Goal: Use online tool/utility: Utilize a website feature to perform a specific function

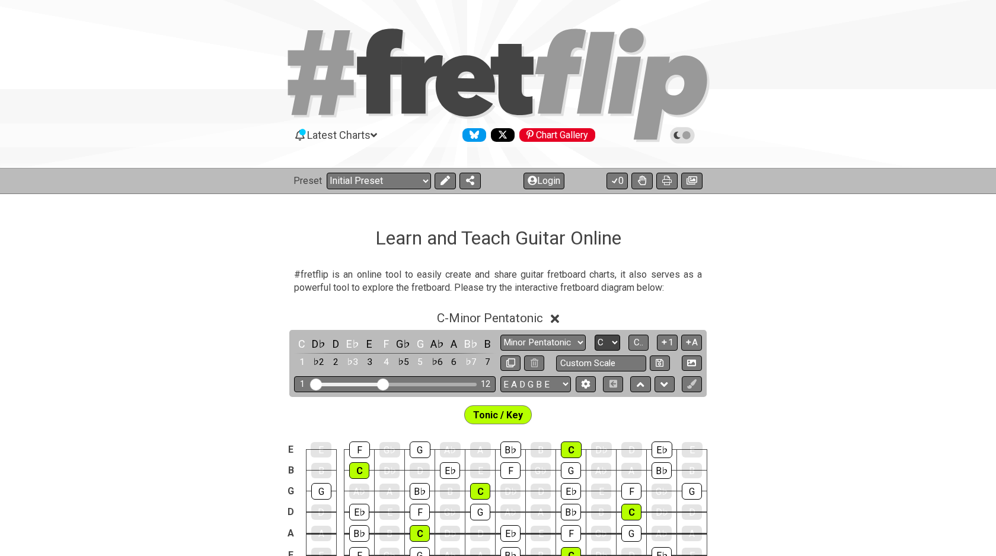
scroll to position [140, 0]
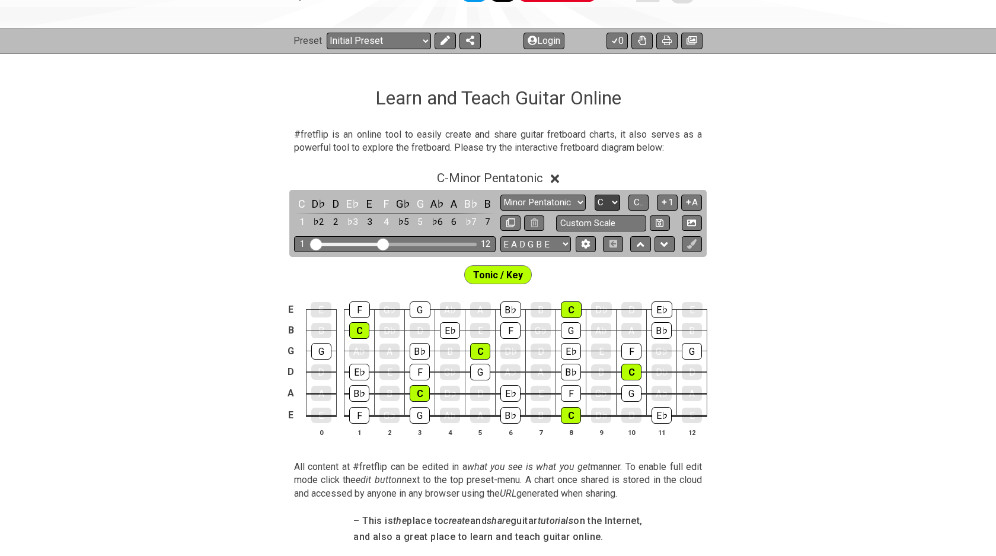
select select "A"
click option "A" at bounding box center [0, 0] width 0 height 0
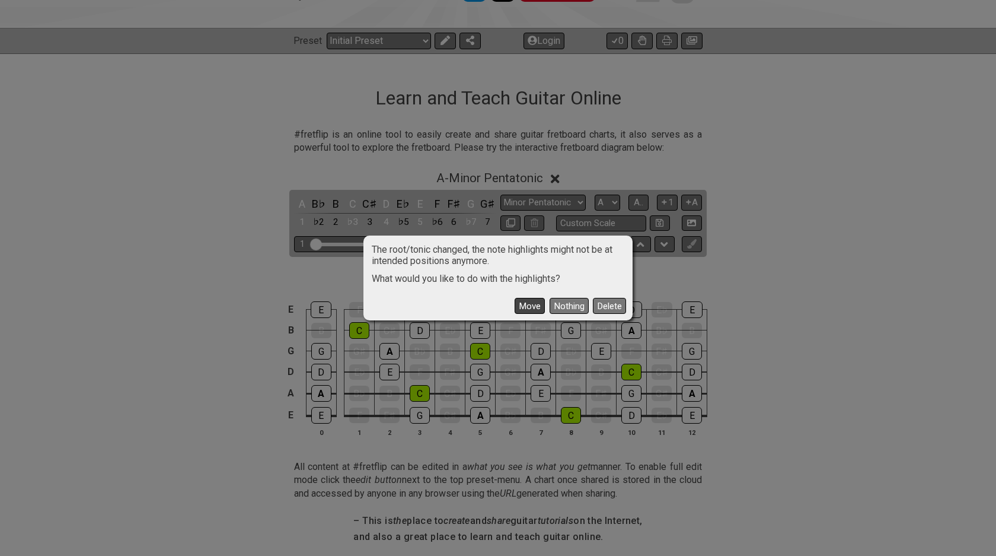
click at [541, 309] on button "Move" at bounding box center [530, 306] width 30 height 16
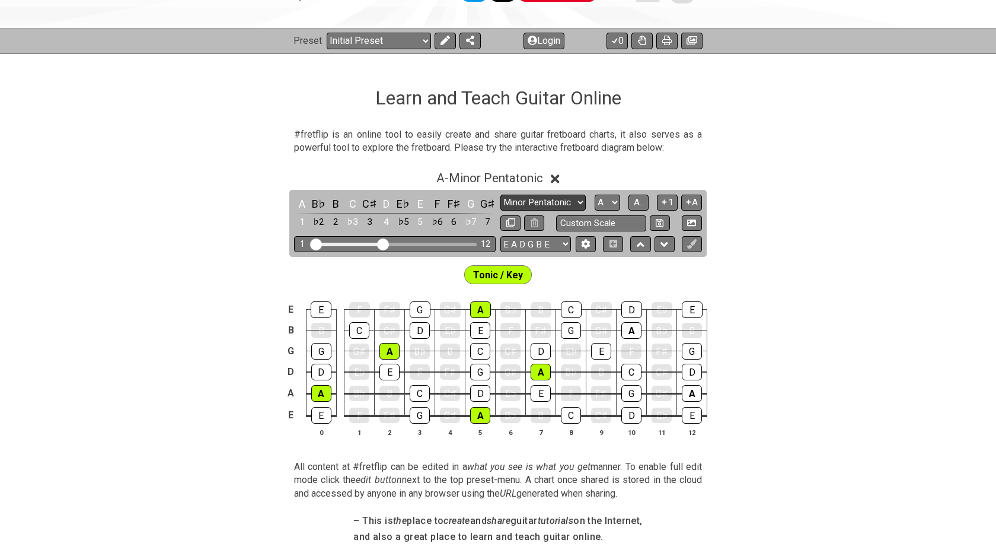
select select "Dorian"
click option "Dorian" at bounding box center [0, 0] width 0 height 0
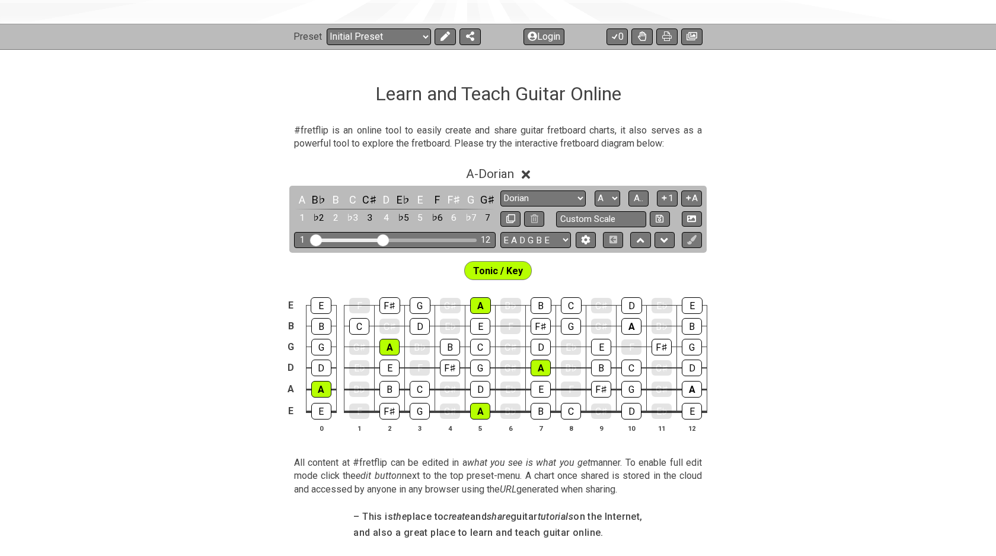
scroll to position [145, 0]
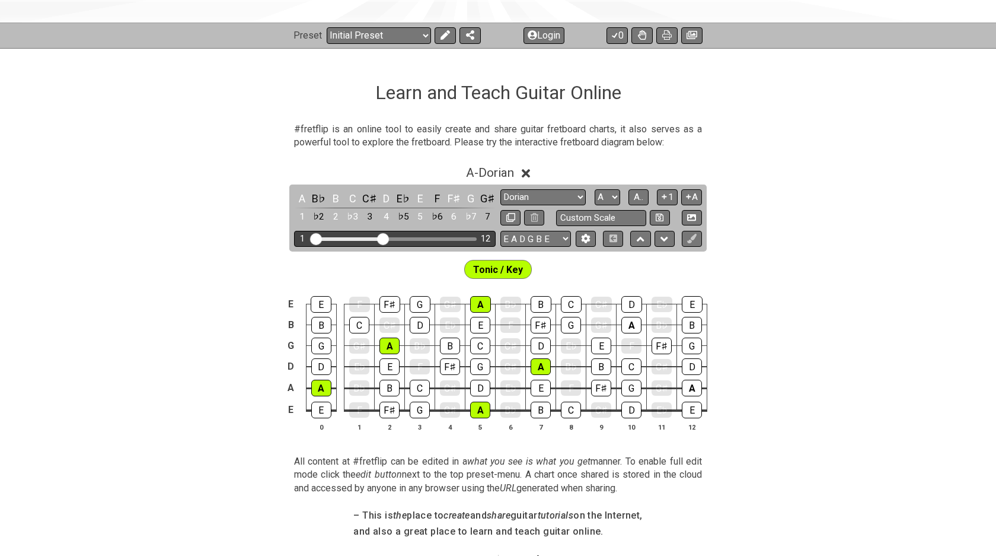
drag, startPoint x: 311, startPoint y: 240, endPoint x: 327, endPoint y: 241, distance: 16.1
click at [327, 241] on div "1 12" at bounding box center [395, 239] width 202 height 16
click at [328, 236] on div "1 12" at bounding box center [395, 239] width 202 height 16
drag, startPoint x: 318, startPoint y: 237, endPoint x: 332, endPoint y: 237, distance: 14.2
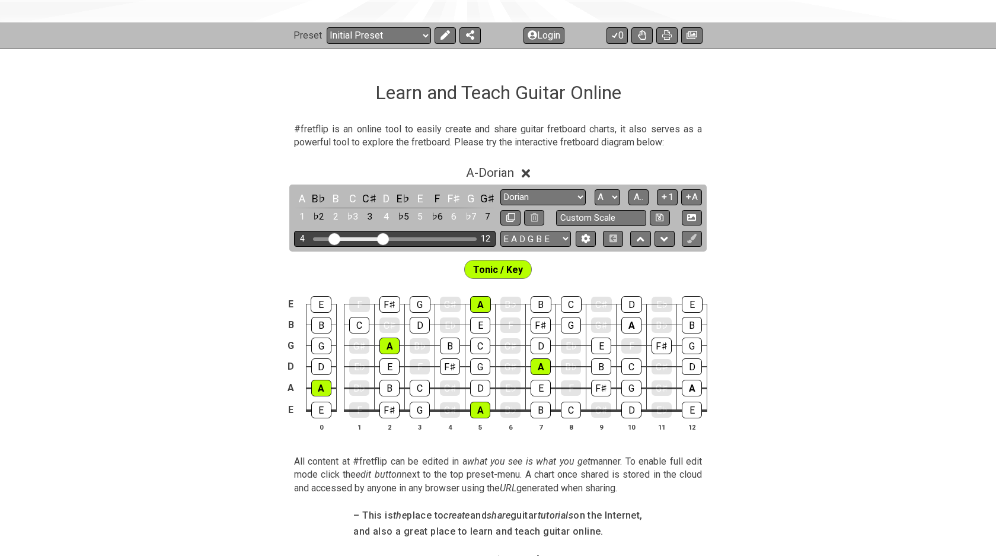
click at [332, 238] on input "Visible fret range" at bounding box center [395, 238] width 168 height 0
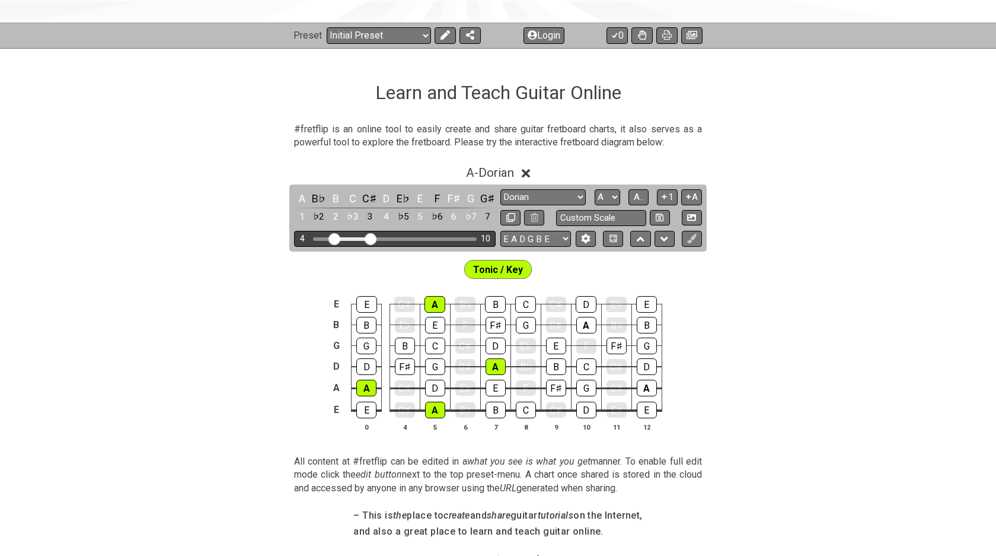
drag, startPoint x: 387, startPoint y: 236, endPoint x: 372, endPoint y: 235, distance: 14.9
click at [372, 238] on input "Visible fret range" at bounding box center [395, 238] width 168 height 0
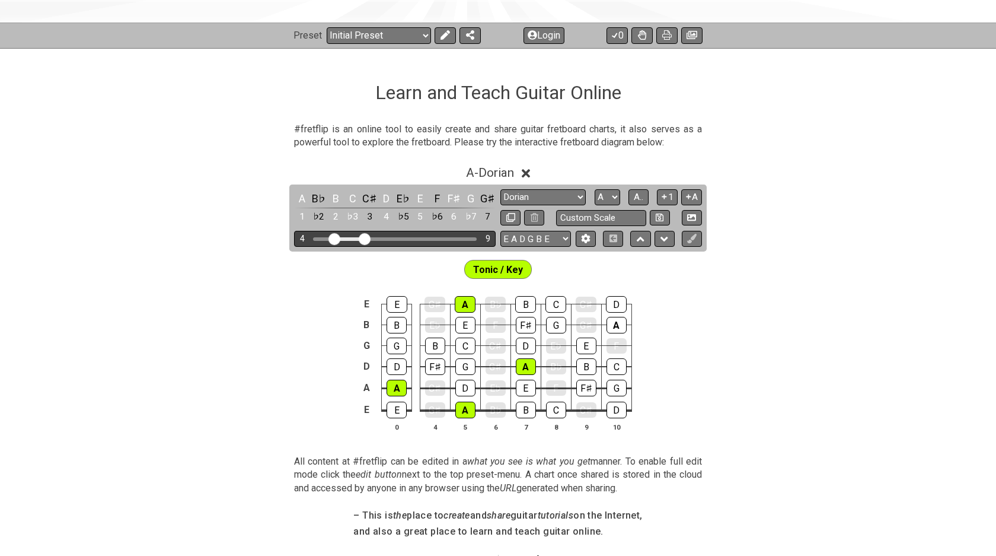
click at [367, 238] on input "Visible fret range" at bounding box center [395, 238] width 168 height 0
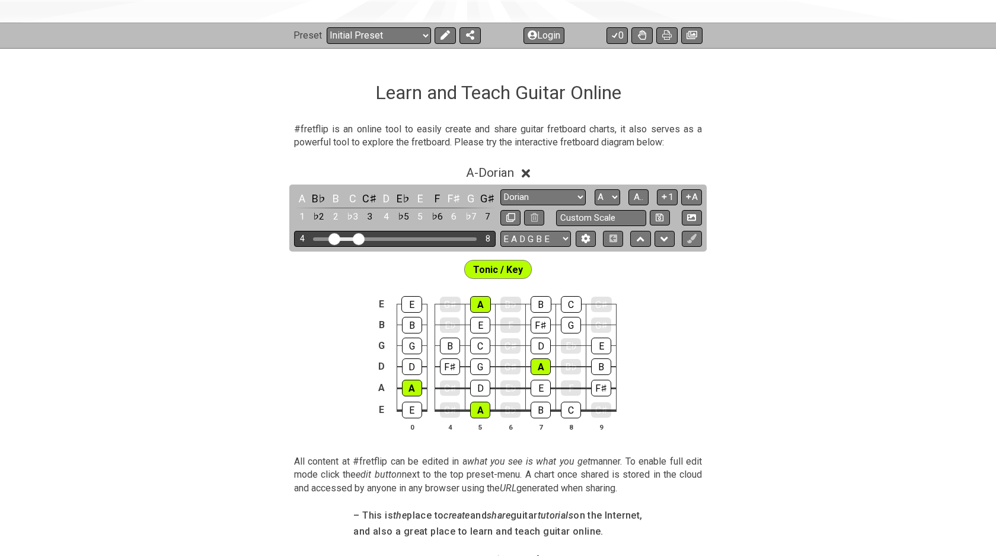
click at [358, 238] on input "Visible fret range" at bounding box center [395, 238] width 168 height 0
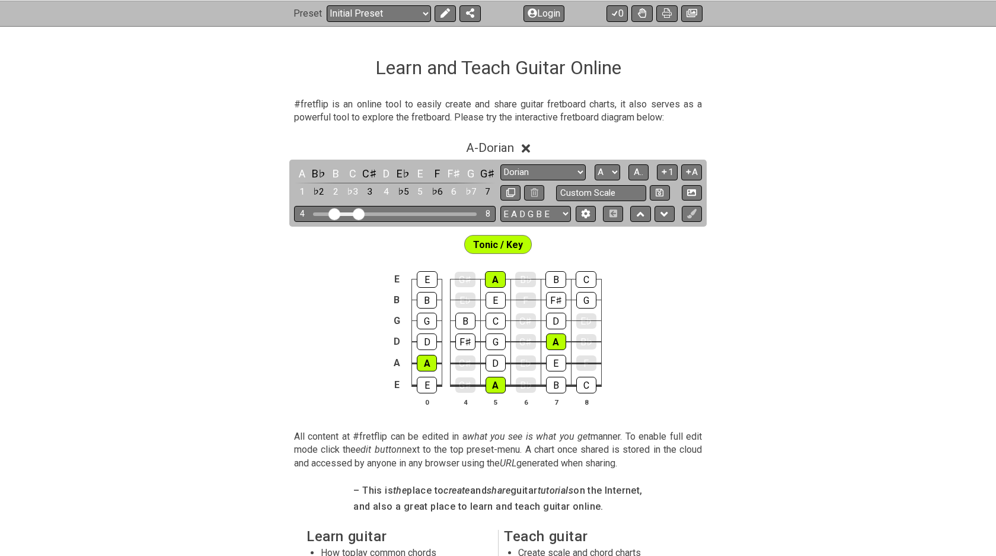
scroll to position [172, 0]
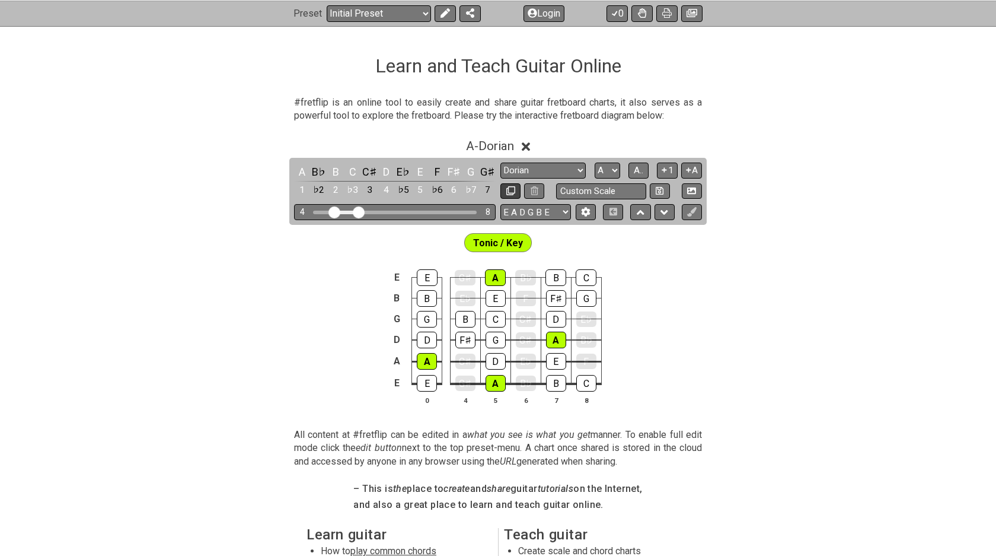
click at [515, 194] on button at bounding box center [511, 191] width 20 height 16
select select "Dorian"
select select "A"
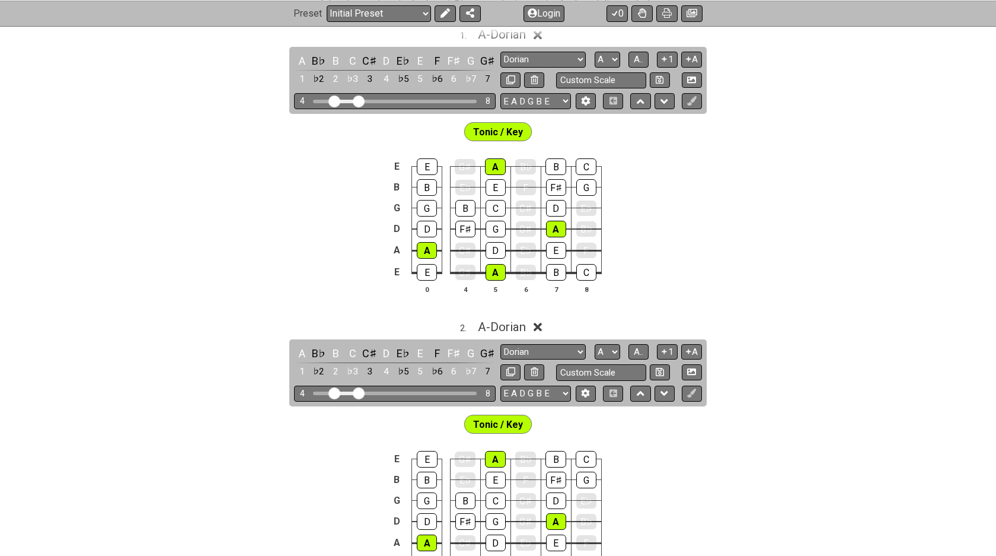
scroll to position [231, 0]
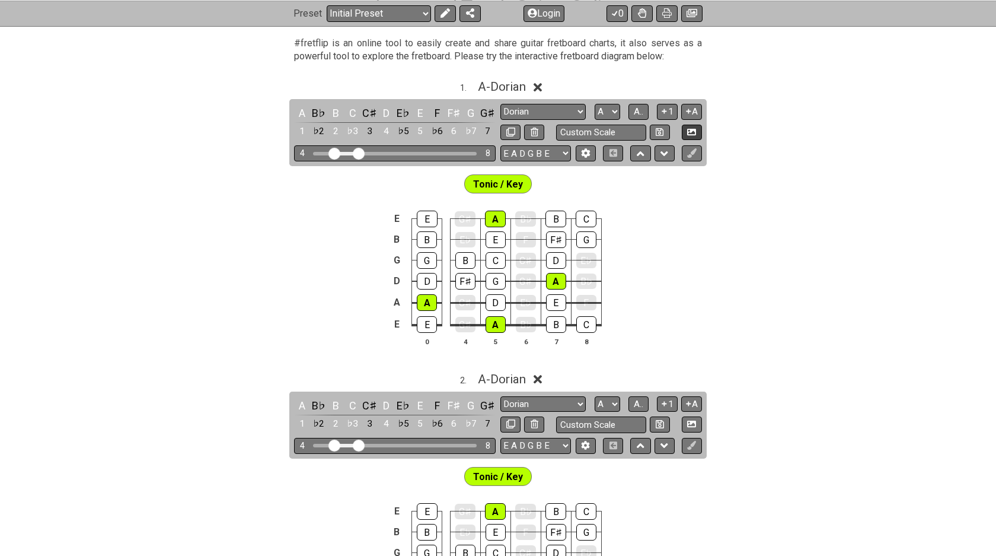
click at [697, 127] on button at bounding box center [692, 133] width 20 height 16
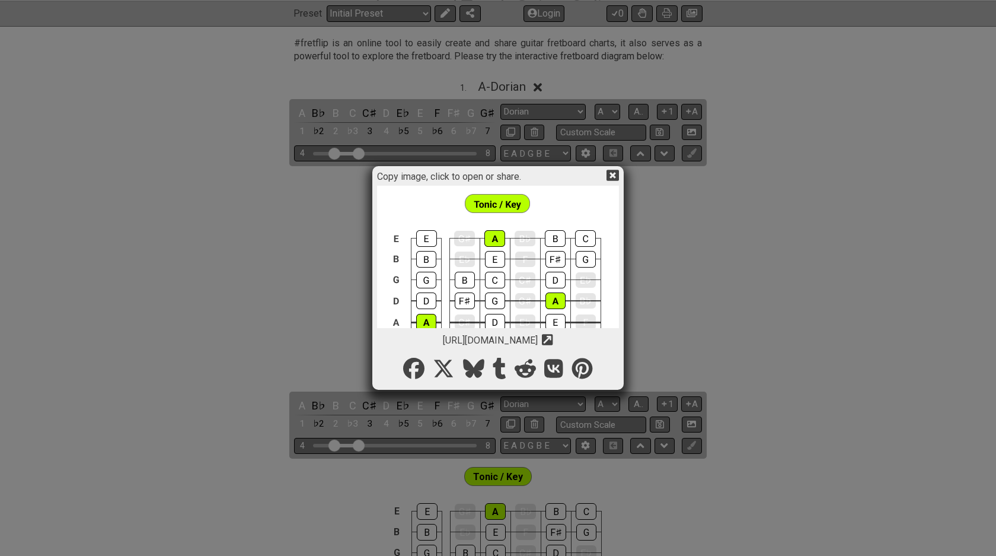
scroll to position [50, 0]
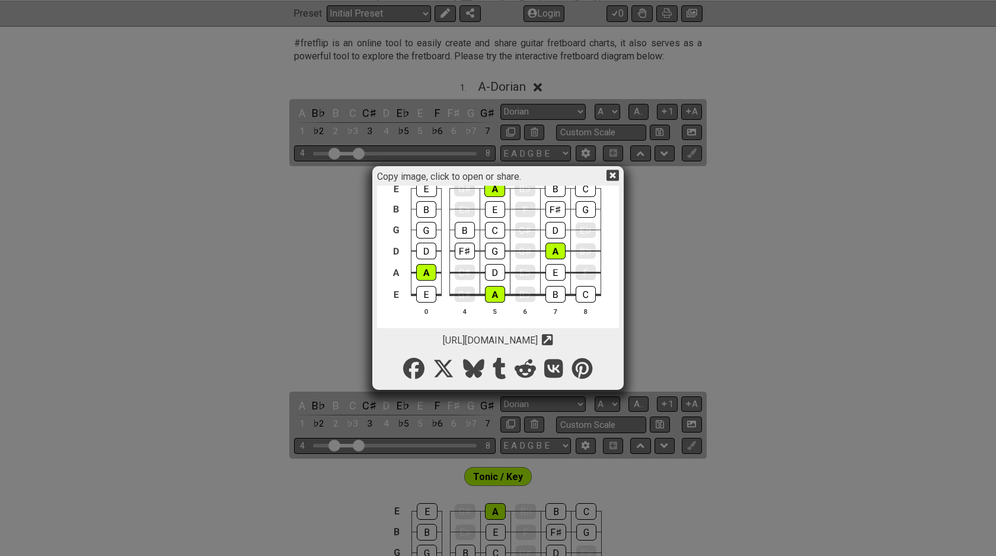
click at [604, 170] on div "Copy image, click to open or share." at bounding box center [498, 177] width 242 height 17
click at [608, 170] on icon at bounding box center [613, 175] width 12 height 12
